Goal: Task Accomplishment & Management: Complete application form

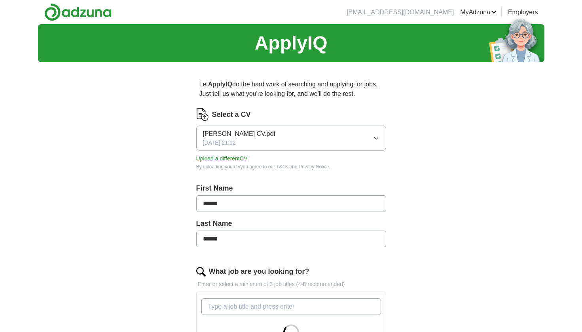
click at [274, 139] on button "[PERSON_NAME] CV.pdf [DATE] 21:12" at bounding box center [291, 137] width 190 height 25
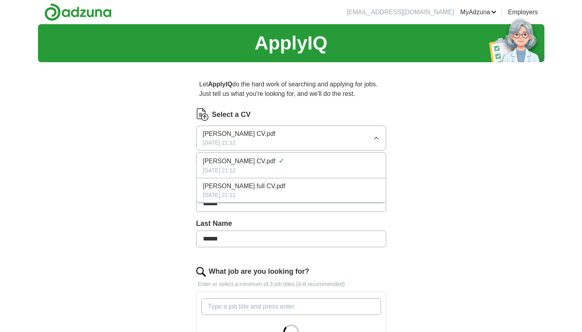
click at [233, 197] on div "[DATE] 21:11" at bounding box center [291, 195] width 176 height 8
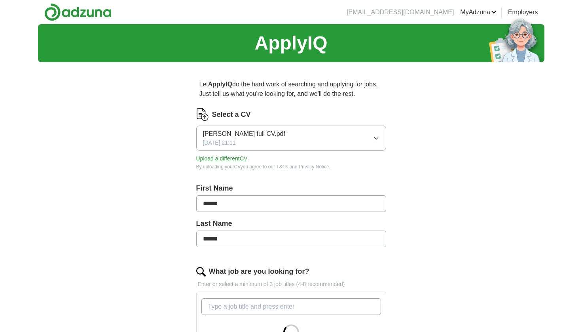
click at [169, 172] on div "Let ApplyIQ do the hard work of searching and applying for jobs. Just tell us w…" at bounding box center [291, 302] width 253 height 469
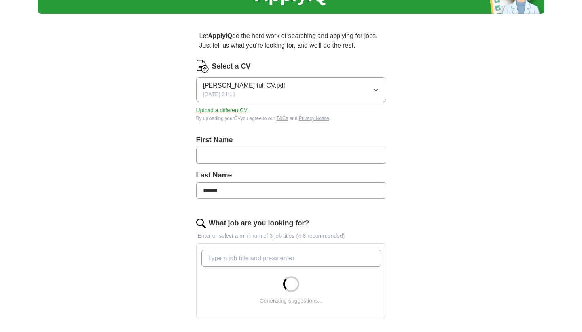
type input "*"
type input "*****"
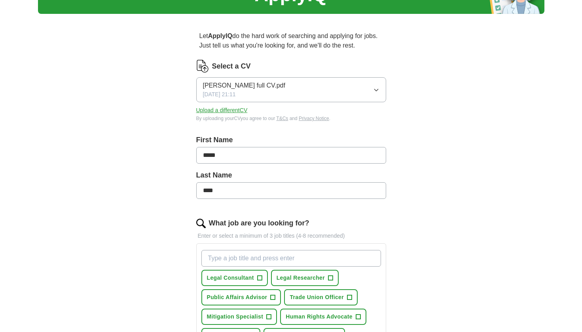
type input "****"
click at [159, 203] on div "ApplyIQ Let ApplyIQ do the hard work of searching and applying for jobs. Just t…" at bounding box center [291, 264] width 506 height 576
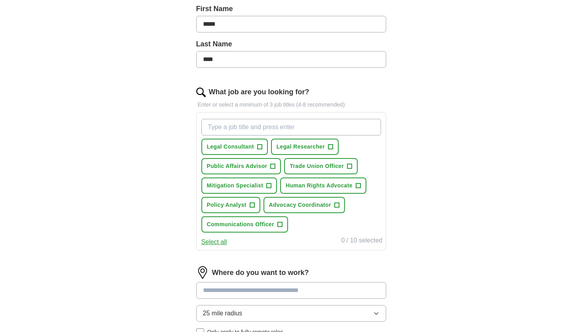
scroll to position [202, 0]
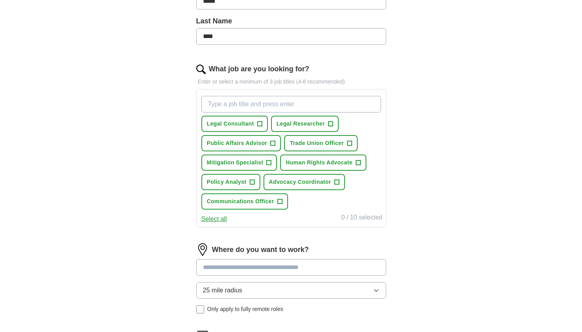
click at [317, 123] on span "Legal Researcher" at bounding box center [301, 123] width 48 height 8
click at [260, 146] on span "Public Affairs Advisor" at bounding box center [237, 143] width 61 height 8
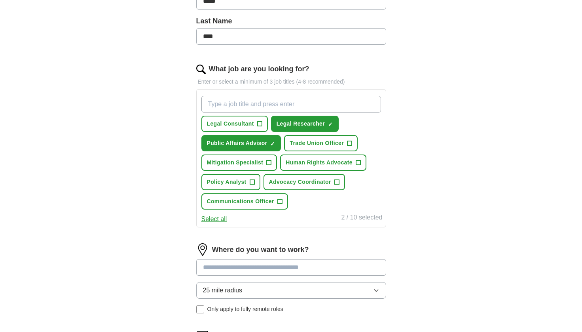
click at [242, 185] on span "Policy Analyst" at bounding box center [227, 182] width 40 height 8
click at [308, 182] on span "Advocacy Coordinator" at bounding box center [300, 182] width 62 height 8
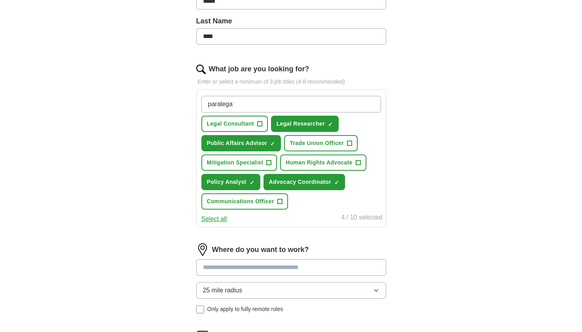
type input "paralegal"
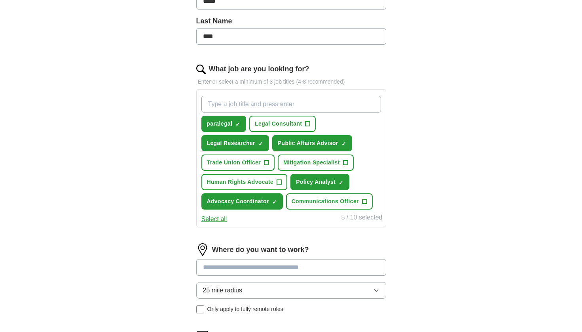
click at [0, 0] on span "×" at bounding box center [0, 0] width 0 height 0
click at [243, 100] on input "What job are you looking for?" at bounding box center [291, 104] width 180 height 17
type input "Paralegal"
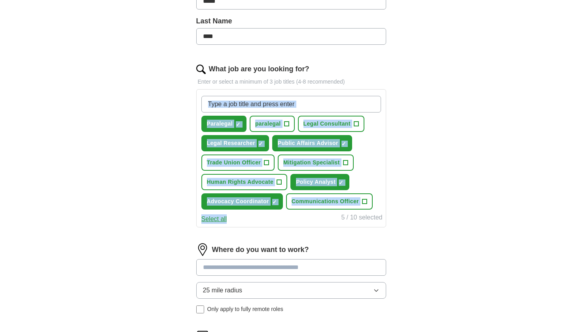
drag, startPoint x: 413, startPoint y: 207, endPoint x: 190, endPoint y: 122, distance: 238.6
click at [190, 122] on div "Let ApplyIQ do the hard work of searching and applying for jobs. Just tell us w…" at bounding box center [291, 132] width 253 height 532
copy div "Paralegal ✓ × paralegal + Legal Consultant + Legal Researcher ✓ × Public Affair…"
click at [413, 190] on div "Let ApplyIQ do the hard work of searching and applying for jobs. Just tell us w…" at bounding box center [291, 132] width 253 height 532
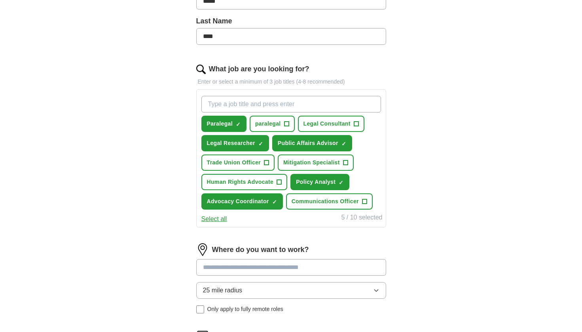
click at [355, 203] on span "Communications Officer" at bounding box center [325, 201] width 67 height 8
click at [245, 100] on input "What job are you looking for?" at bounding box center [291, 104] width 180 height 17
paste input "Legal Fellow"
type input "Legal Fellow"
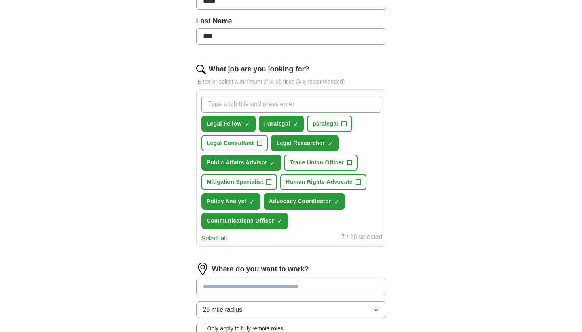
click at [259, 140] on span "+" at bounding box center [259, 143] width 5 height 6
click at [286, 103] on input "What job are you looking for?" at bounding box center [291, 104] width 180 height 17
drag, startPoint x: 354, startPoint y: 182, endPoint x: 316, endPoint y: 173, distance: 39.4
click at [316, 173] on div "Legal Fellow ✓ × Paralegal ✓ × paralegal + Legal Consultant ✓ × Legal Researche…" at bounding box center [291, 162] width 183 height 139
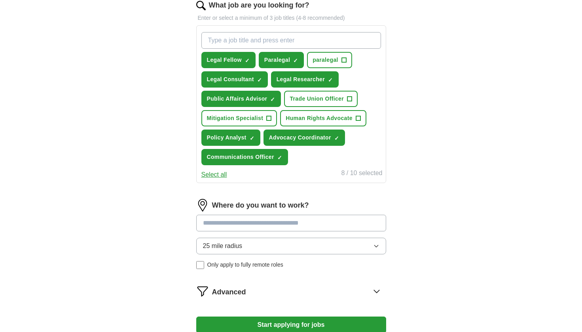
scroll to position [324, 0]
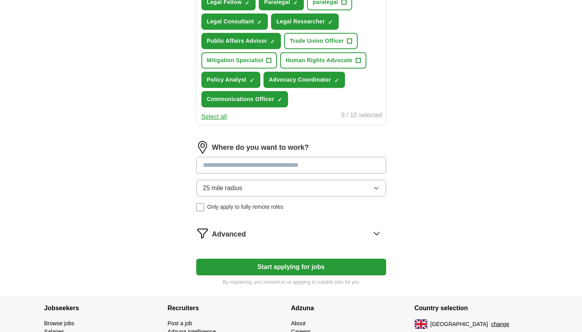
click at [298, 167] on input at bounding box center [291, 165] width 190 height 17
type input "******"
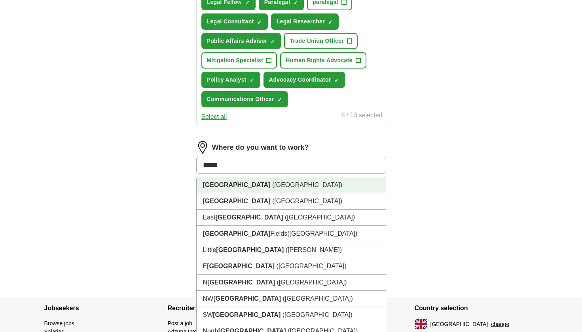
click at [252, 185] on li "[GEOGRAPHIC_DATA] ([GEOGRAPHIC_DATA])" at bounding box center [291, 185] width 189 height 16
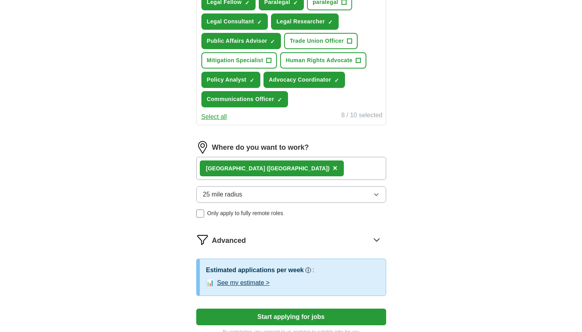
click at [241, 189] on button "25 mile radius" at bounding box center [291, 194] width 190 height 17
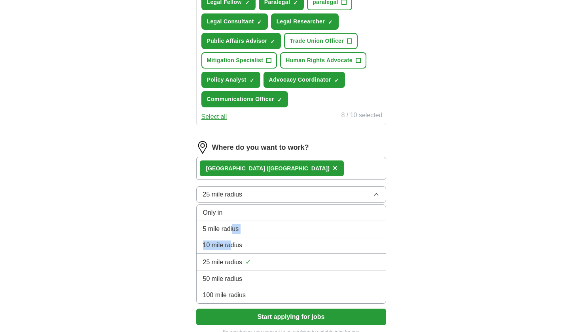
drag, startPoint x: 229, startPoint y: 246, endPoint x: 234, endPoint y: 228, distance: 19.2
click at [234, 228] on ul "Only in 5 mile radius 10 mile radius 25 mile radius ✓ 50 mile radius 100 mile r…" at bounding box center [291, 253] width 190 height 99
click at [249, 245] on div "10 mile radius" at bounding box center [291, 244] width 176 height 9
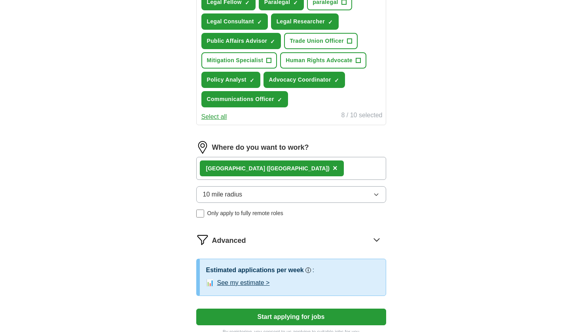
click at [150, 216] on div "ApplyIQ Let ApplyIQ do the hard work of searching and applying for jobs. Just t…" at bounding box center [291, 23] width 506 height 646
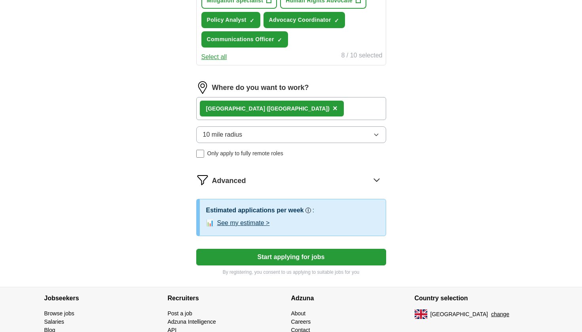
scroll to position [427, 0]
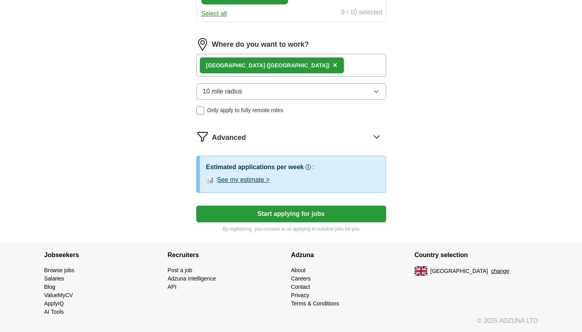
click at [283, 214] on button "Start applying for jobs" at bounding box center [291, 213] width 190 height 17
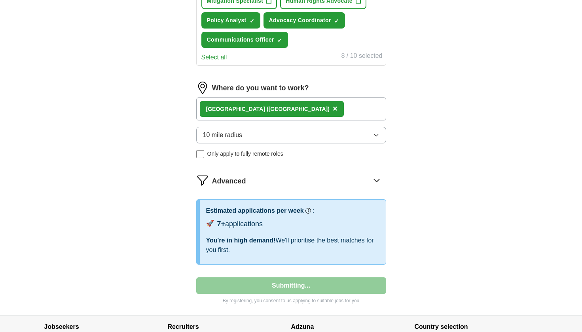
select select "**"
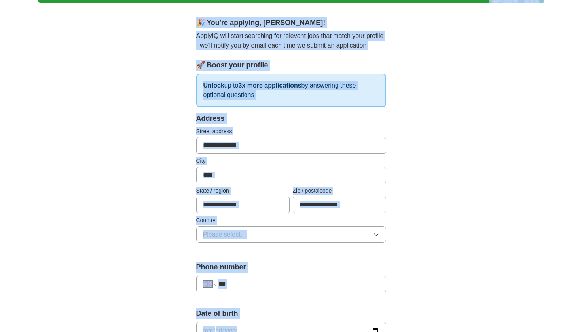
scroll to position [0, 0]
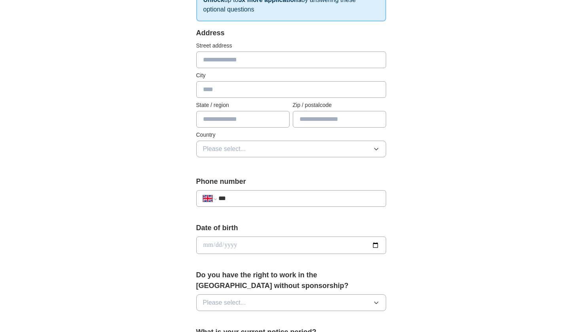
scroll to position [87, 0]
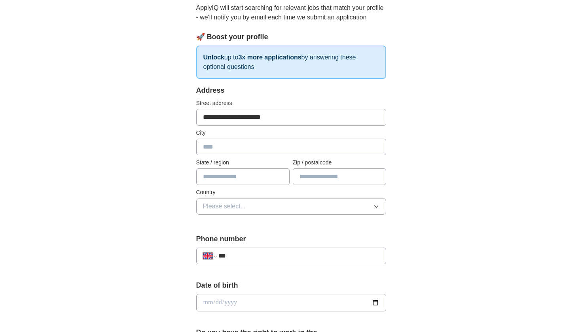
type input "**********"
type input "******"
click at [249, 212] on button "Please select..." at bounding box center [291, 206] width 190 height 17
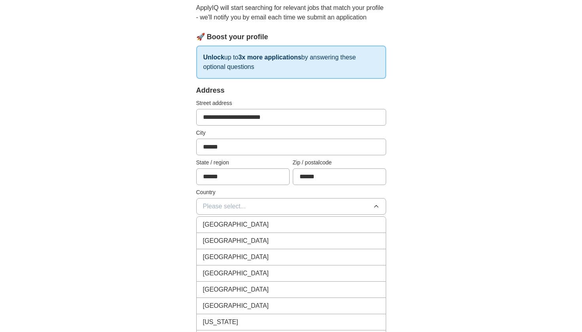
click at [244, 224] on span "[GEOGRAPHIC_DATA]" at bounding box center [236, 224] width 66 height 9
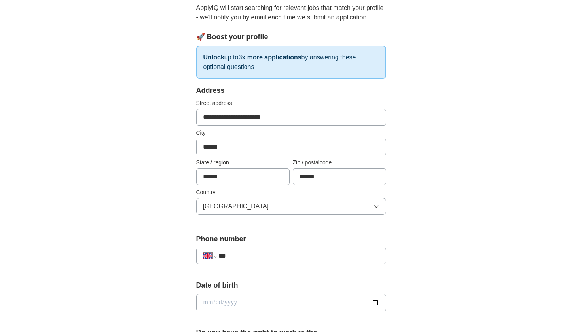
click at [174, 225] on div "**********" at bounding box center [291, 313] width 253 height 665
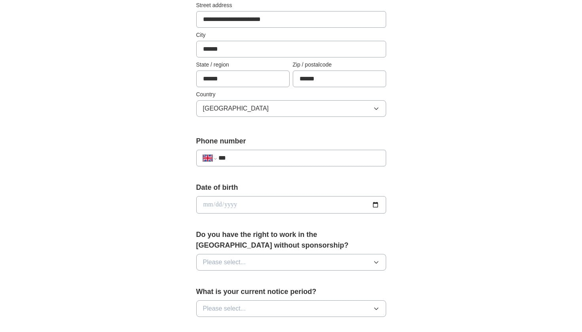
scroll to position [188, 0]
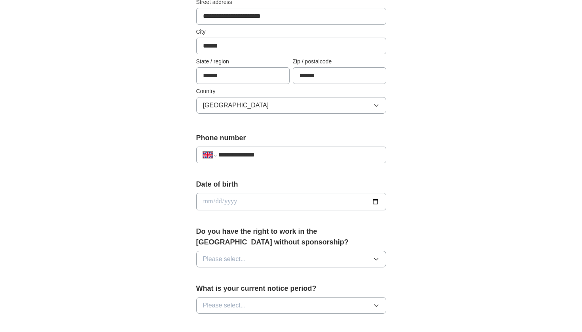
type input "**********"
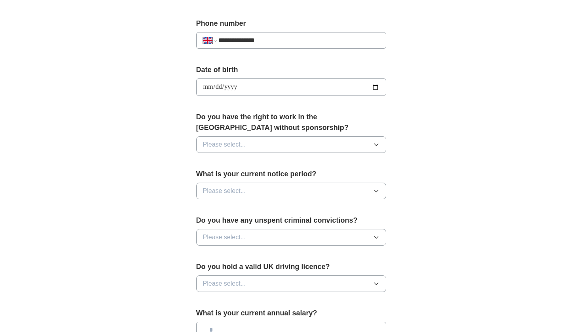
scroll to position [303, 0]
type input "**********"
click at [271, 143] on button "Please select..." at bounding box center [291, 144] width 190 height 17
click at [263, 161] on div "Yes" at bounding box center [291, 161] width 176 height 9
click at [258, 186] on button "Please select..." at bounding box center [291, 190] width 190 height 17
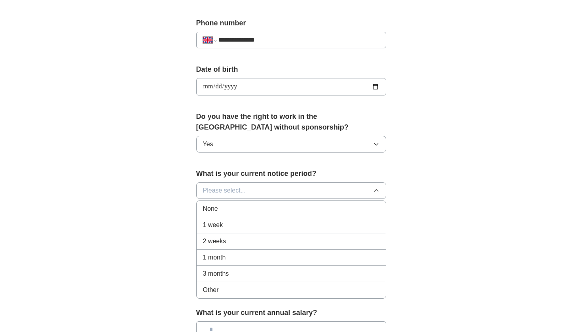
click at [241, 208] on div "None" at bounding box center [291, 208] width 176 height 9
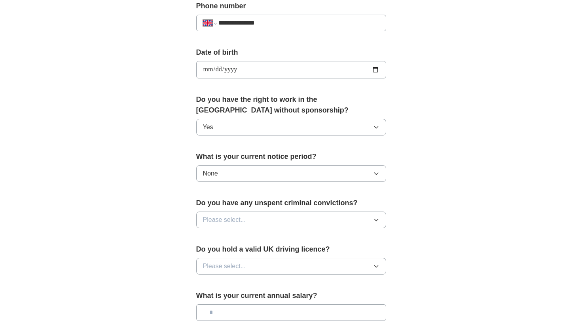
scroll to position [336, 0]
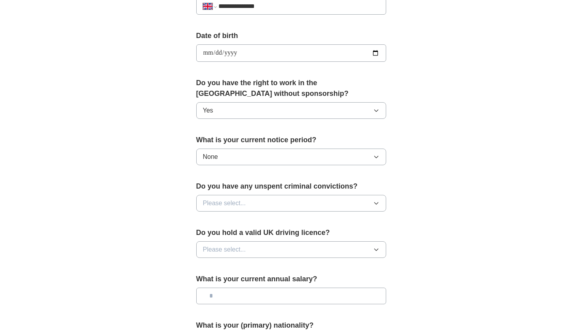
click at [247, 201] on button "Please select..." at bounding box center [291, 203] width 190 height 17
click at [234, 234] on div "No" at bounding box center [291, 237] width 176 height 9
click at [256, 246] on button "Please select..." at bounding box center [291, 249] width 190 height 17
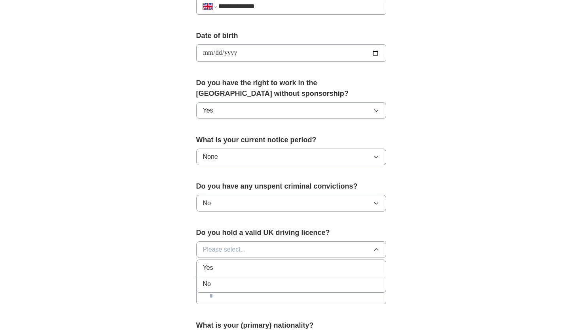
click at [253, 283] on div "No" at bounding box center [291, 283] width 176 height 9
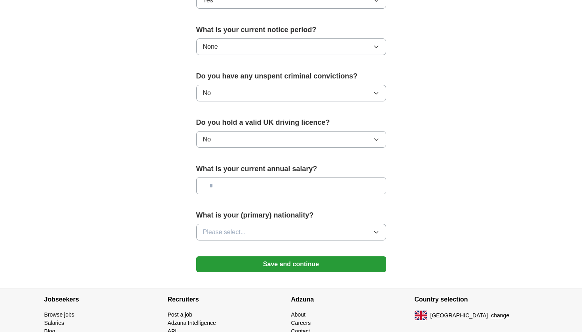
scroll to position [466, 0]
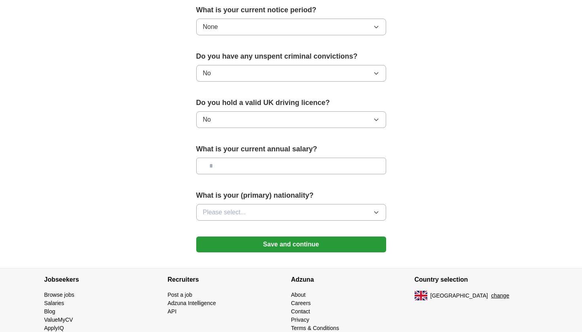
click at [269, 165] on input "text" at bounding box center [291, 165] width 190 height 17
type input "*******"
click at [269, 212] on button "Please select..." at bounding box center [291, 212] width 190 height 17
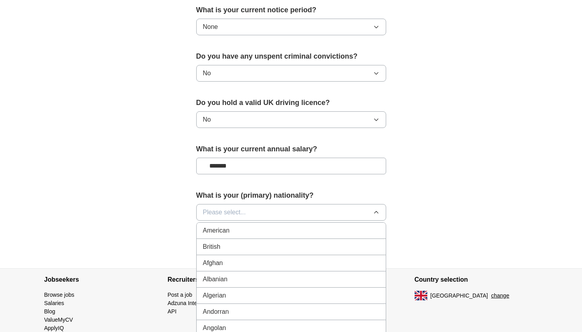
click at [258, 248] on div "British" at bounding box center [291, 246] width 176 height 9
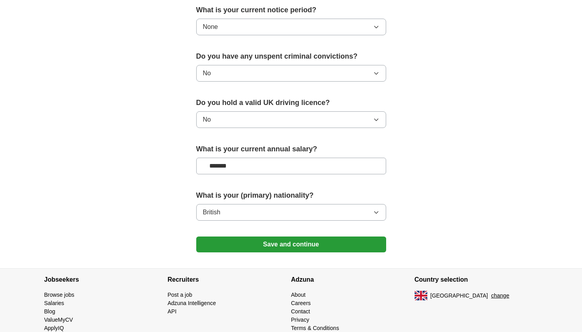
click at [263, 242] on button "Save and continue" at bounding box center [291, 244] width 190 height 16
